Goal: Task Accomplishment & Management: Use online tool/utility

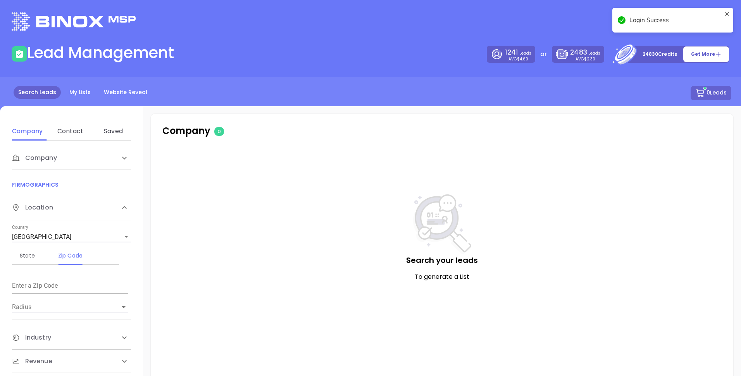
click at [727, 13] on icon at bounding box center [727, 20] width 6 height 19
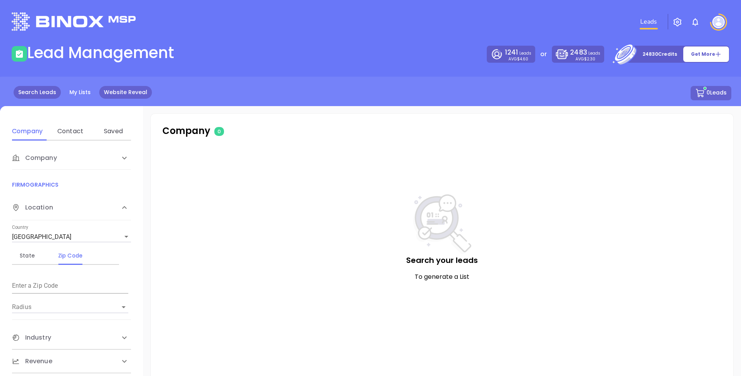
click at [115, 92] on link "Website Reveal" at bounding box center [125, 92] width 53 height 13
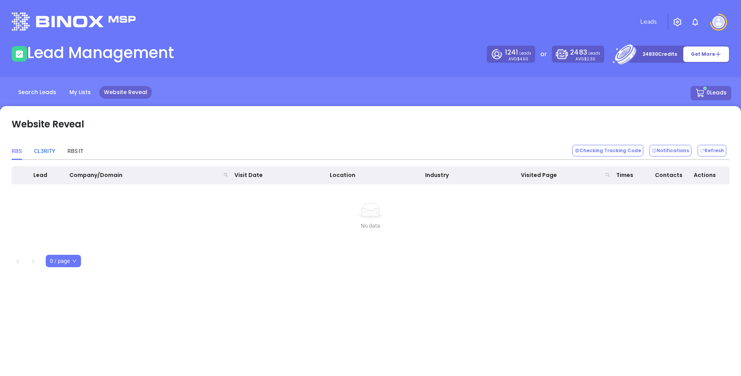
click at [51, 150] on div "CL3RITY" at bounding box center [44, 151] width 21 height 9
click at [76, 152] on div "RBS IT" at bounding box center [75, 151] width 16 height 9
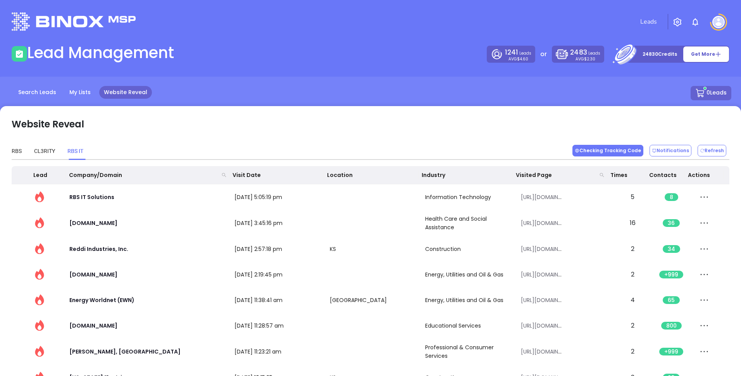
click at [610, 152] on button "Checking Tracking Code" at bounding box center [607, 151] width 71 height 12
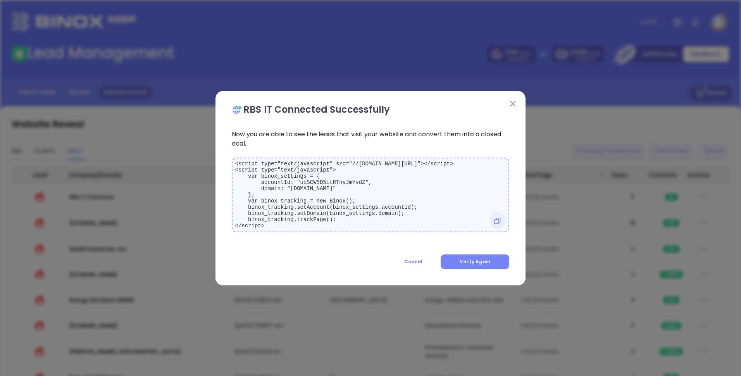
click at [453, 264] on button "Verify Again" at bounding box center [475, 262] width 69 height 15
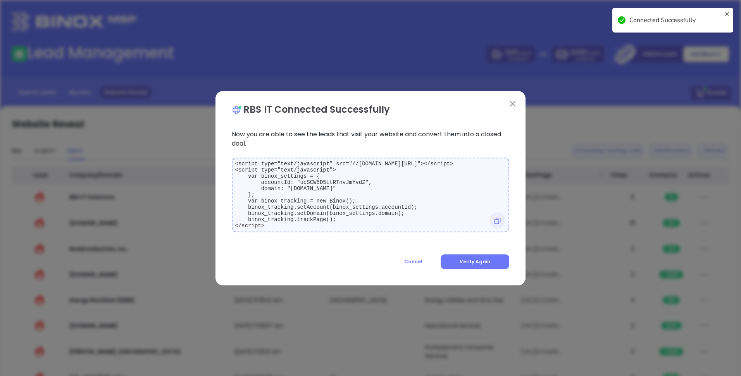
click at [513, 102] on img at bounding box center [512, 103] width 5 height 5
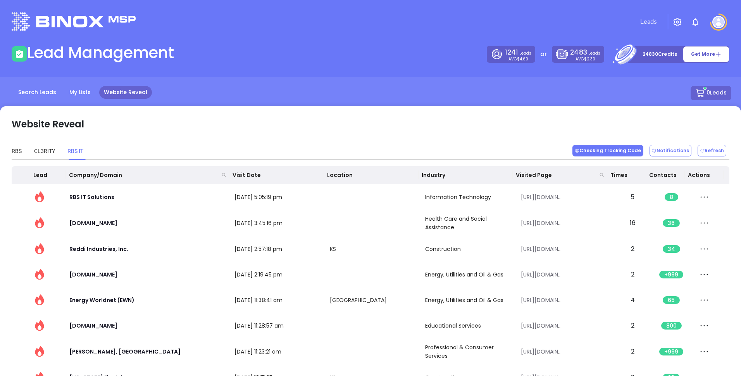
click at [624, 153] on button "Checking Tracking Code" at bounding box center [607, 151] width 71 height 12
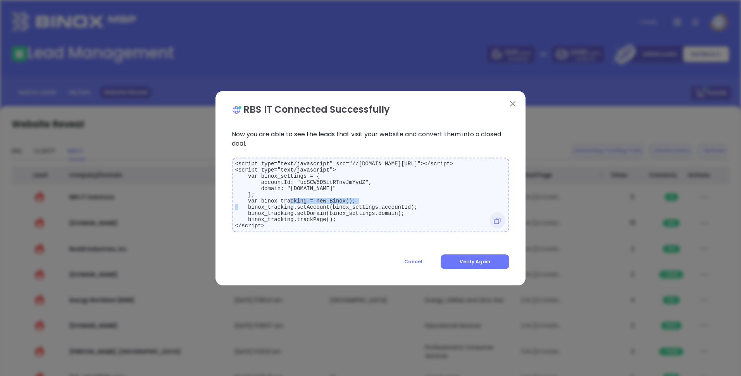
drag, startPoint x: 291, startPoint y: 193, endPoint x: 362, endPoint y: 191, distance: 70.6
click at [362, 191] on code "<script type="text/javascript" src="//[DOMAIN_NAME][URL]"></script> <script typ…" at bounding box center [344, 195] width 218 height 68
copy code "[DOMAIN_NAME]"
click at [511, 102] on img at bounding box center [512, 103] width 5 height 5
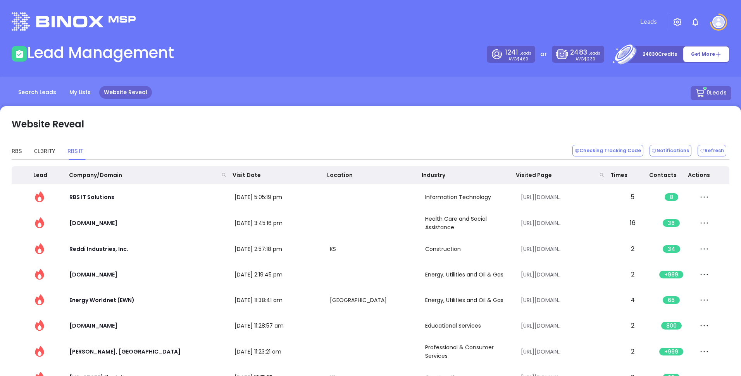
click at [133, 119] on div "Website Reveal" at bounding box center [371, 121] width 718 height 26
click at [180, 107] on div "Website Reveal RBS CL3RITY RBS IT Checking Tracking Code Notifications Refresh …" at bounding box center [370, 261] width 741 height 310
click at [238, 127] on div "Website Reveal" at bounding box center [371, 121] width 718 height 26
